Goal: Use online tool/utility: Use online tool/utility

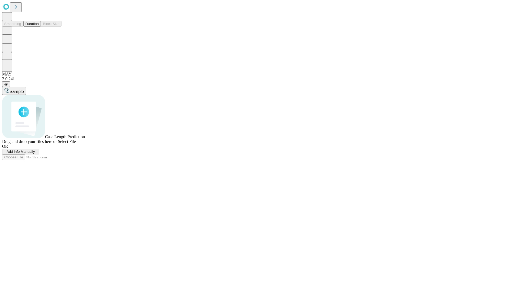
click at [39, 27] on button "Duration" at bounding box center [32, 24] width 18 height 6
click at [76, 144] on span "Select File" at bounding box center [67, 141] width 18 height 5
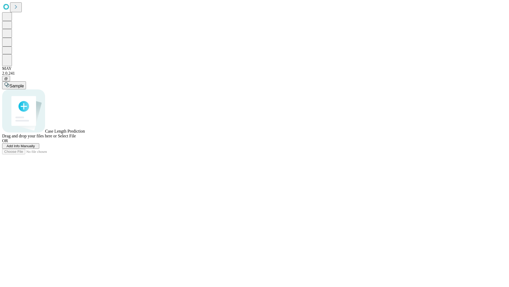
click at [76, 138] on span "Select File" at bounding box center [67, 135] width 18 height 5
